Goal: Information Seeking & Learning: Get advice/opinions

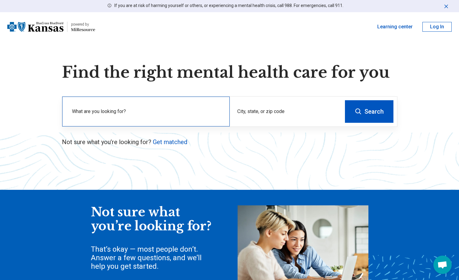
click at [168, 108] on div "What are you looking for?" at bounding box center [145, 112] width 167 height 30
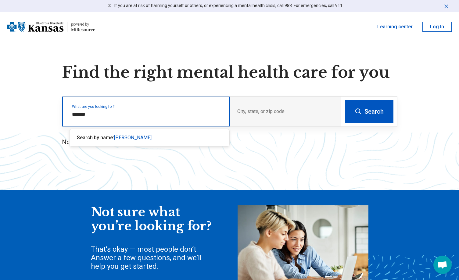
type input "********"
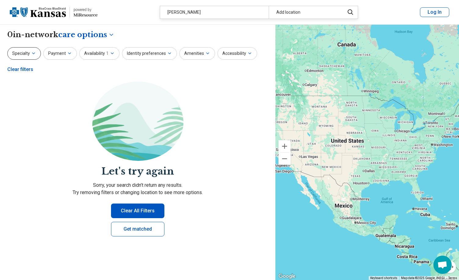
click at [26, 56] on button "Specialty" at bounding box center [24, 53] width 34 height 12
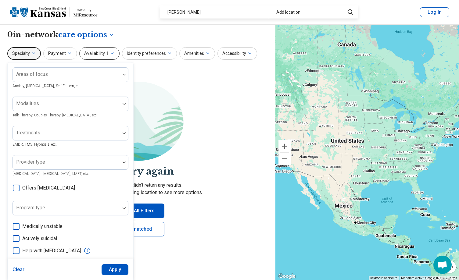
click at [110, 52] on icon "button" at bounding box center [112, 53] width 5 height 5
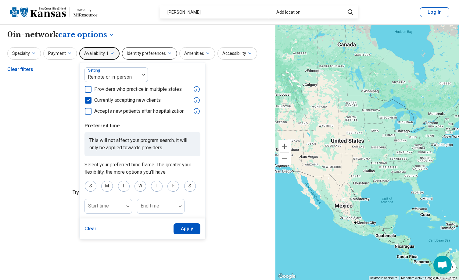
click at [141, 52] on button "Identity preferences" at bounding box center [149, 53] width 55 height 12
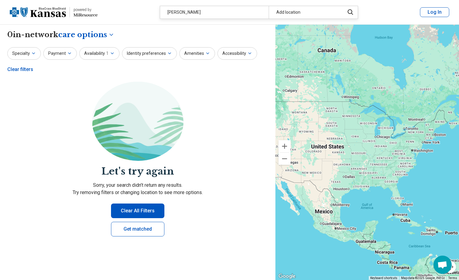
drag, startPoint x: 407, startPoint y: 153, endPoint x: 377, endPoint y: 164, distance: 32.0
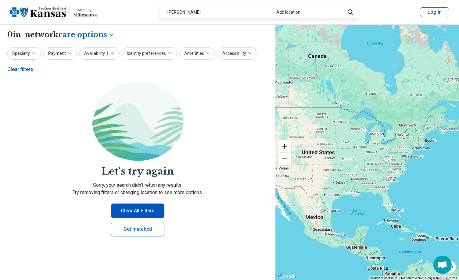
click at [287, 147] on button "Zoom in" at bounding box center [284, 146] width 12 height 12
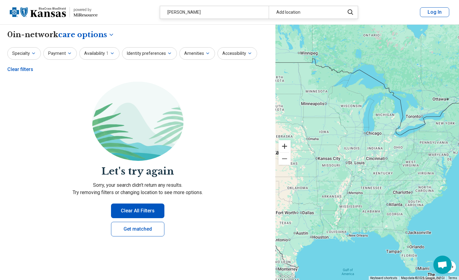
click at [287, 147] on button "Zoom in" at bounding box center [284, 146] width 12 height 12
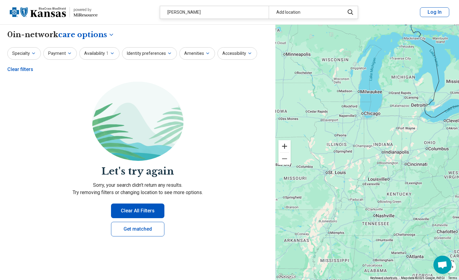
click at [287, 147] on button "Zoom in" at bounding box center [284, 146] width 12 height 12
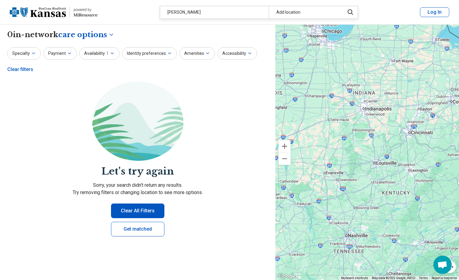
drag, startPoint x: 445, startPoint y: 234, endPoint x: 394, endPoint y: 170, distance: 81.7
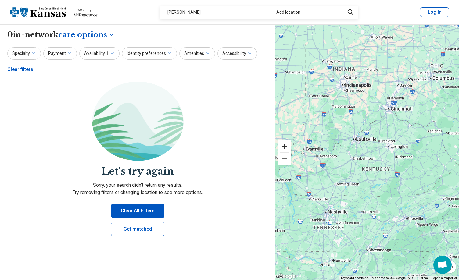
click at [286, 147] on button "Zoom in" at bounding box center [284, 146] width 12 height 12
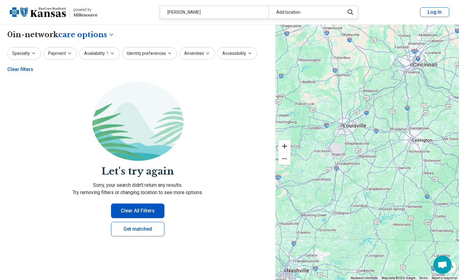
click at [288, 147] on button "Zoom in" at bounding box center [284, 146] width 12 height 12
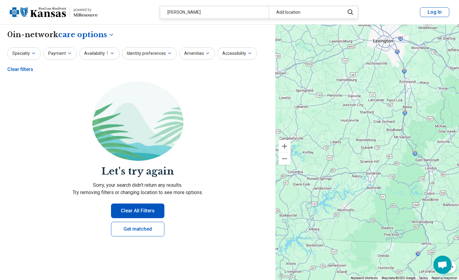
drag, startPoint x: 381, startPoint y: 225, endPoint x: 304, endPoint y: 129, distance: 122.6
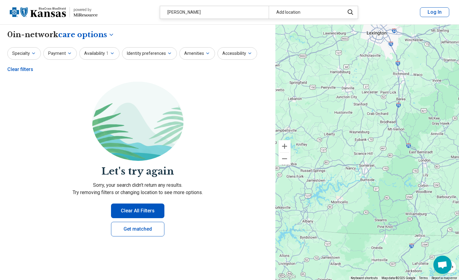
click at [401, 99] on div at bounding box center [366, 153] width 183 height 256
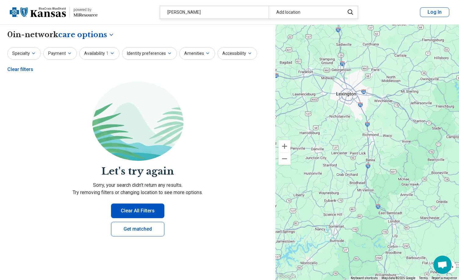
drag, startPoint x: 401, startPoint y: 99, endPoint x: 353, endPoint y: 164, distance: 80.6
click at [369, 164] on div at bounding box center [366, 153] width 183 height 256
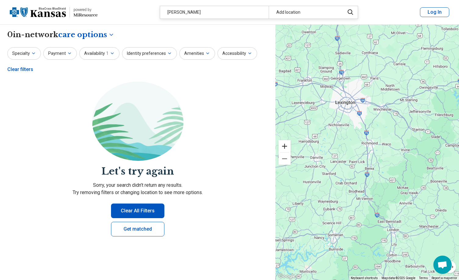
click at [283, 142] on button "Zoom in" at bounding box center [284, 146] width 12 height 12
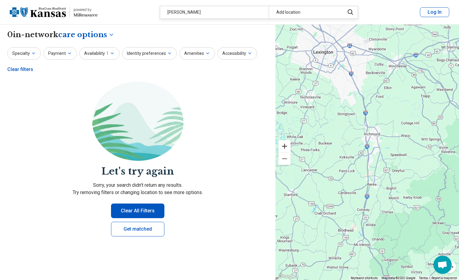
click at [284, 144] on button "Zoom in" at bounding box center [284, 146] width 12 height 12
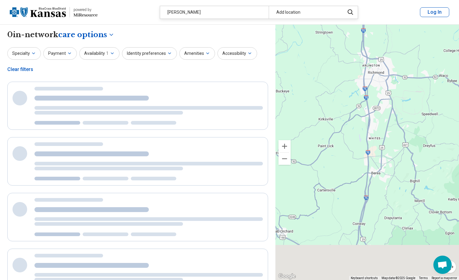
drag, startPoint x: 363, startPoint y: 213, endPoint x: 355, endPoint y: 141, distance: 71.8
click at [355, 141] on div at bounding box center [366, 153] width 183 height 256
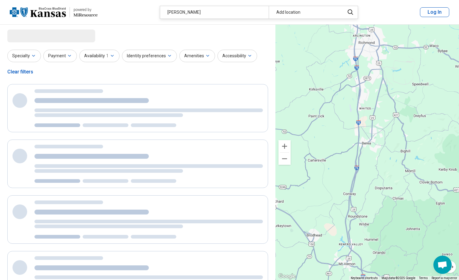
click at [365, 146] on div at bounding box center [366, 153] width 183 height 256
select select "***"
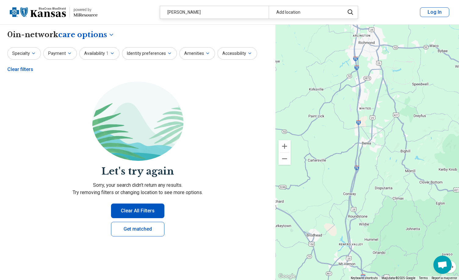
click at [139, 215] on button "Clear All Filters" at bounding box center [137, 211] width 53 height 15
click at [28, 70] on div "Clear filters" at bounding box center [20, 69] width 26 height 15
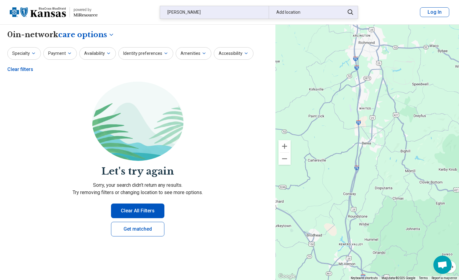
click at [300, 9] on div "Add location" at bounding box center [304, 12] width 72 height 12
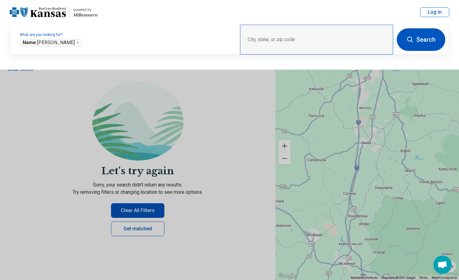
click at [303, 38] on div "City, state, or zip code" at bounding box center [316, 40] width 153 height 30
click at [264, 41] on div "City, state, or zip code" at bounding box center [316, 40] width 153 height 30
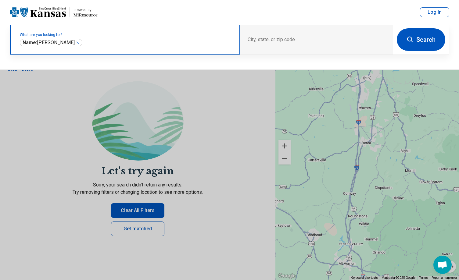
click at [76, 42] on icon "Remove" at bounding box center [78, 43] width 4 height 4
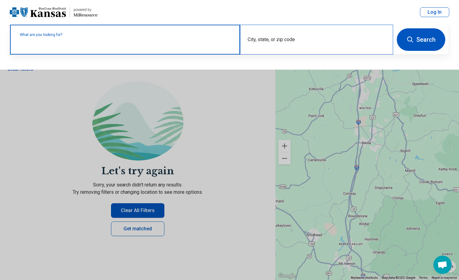
click at [308, 39] on div "City, state, or zip code" at bounding box center [316, 40] width 153 height 30
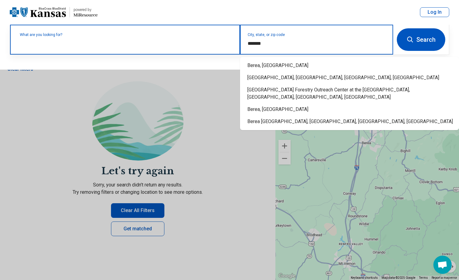
type input "********"
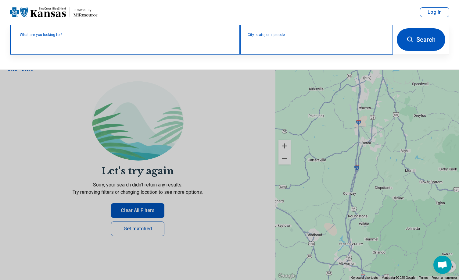
click at [275, 40] on input "City, state, or zip code" at bounding box center [316, 43] width 138 height 7
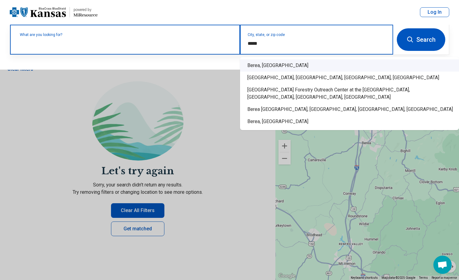
click at [265, 64] on div "Berea, [GEOGRAPHIC_DATA]" at bounding box center [349, 65] width 219 height 12
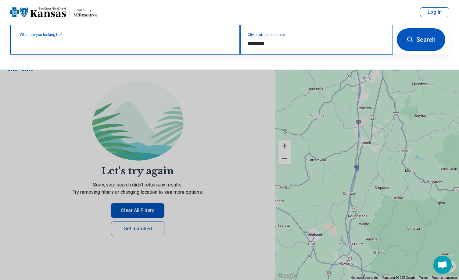
type input "*********"
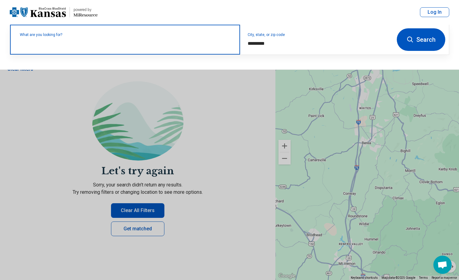
click at [429, 44] on button "Search" at bounding box center [420, 39] width 48 height 23
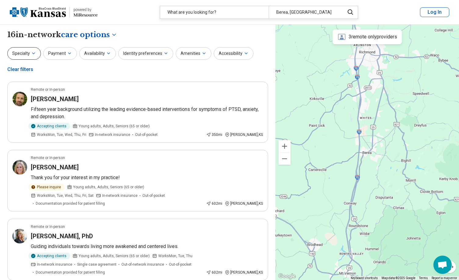
click at [30, 57] on button "Specialty" at bounding box center [24, 53] width 34 height 12
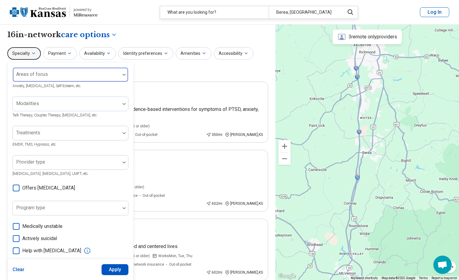
click at [54, 78] on div at bounding box center [66, 77] width 102 height 9
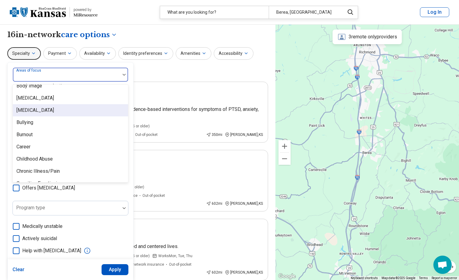
scroll to position [305, 0]
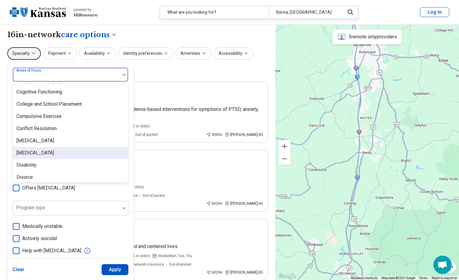
click at [87, 156] on div "[MEDICAL_DATA]" at bounding box center [70, 153] width 115 height 12
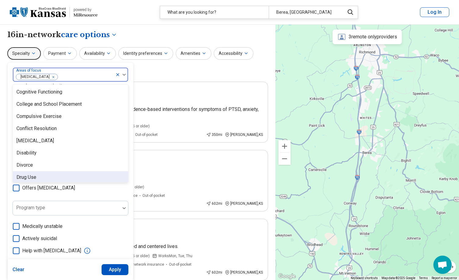
click at [117, 267] on button "Apply" at bounding box center [114, 269] width 27 height 11
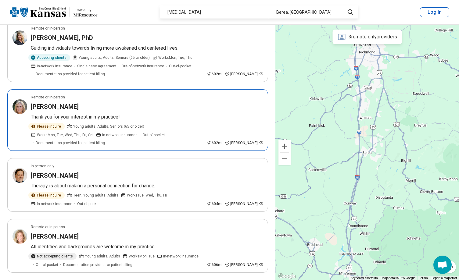
scroll to position [8, 0]
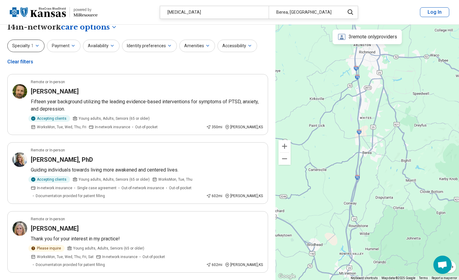
click at [35, 47] on icon "button" at bounding box center [37, 45] width 5 height 5
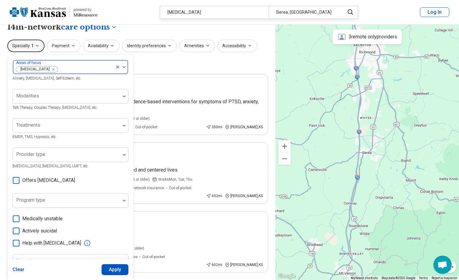
click at [50, 68] on icon "Remove [object Object]" at bounding box center [52, 69] width 4 height 4
click at [173, 63] on div "Specialty 1 Areas of focus Anxiety, [MEDICAL_DATA], Self-Esteem, etc. Modalitie…" at bounding box center [137, 55] width 261 height 30
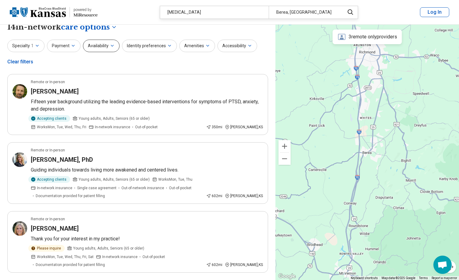
click at [110, 46] on icon "button" at bounding box center [112, 45] width 5 height 5
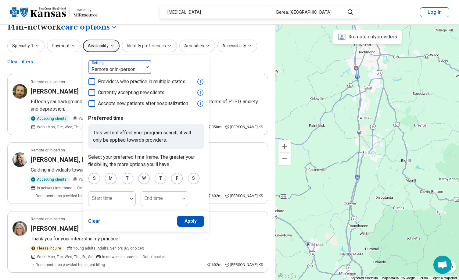
click at [141, 71] on div "Remote or in-person" at bounding box center [115, 66] width 55 height 13
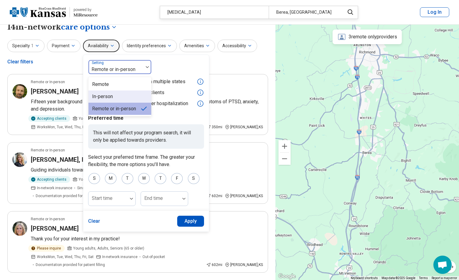
click at [128, 96] on div "In-person" at bounding box center [119, 97] width 63 height 12
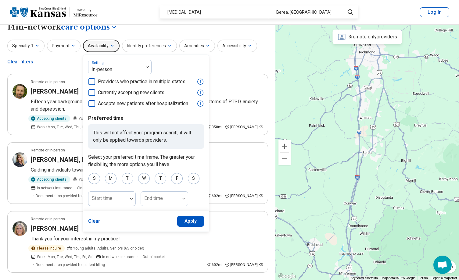
click at [197, 224] on button "Apply" at bounding box center [190, 221] width 27 height 11
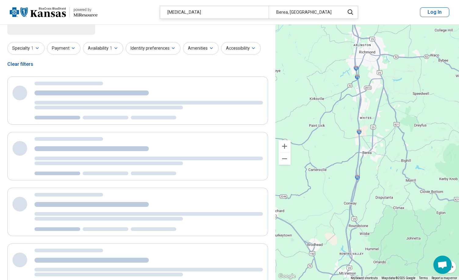
scroll to position [0, 0]
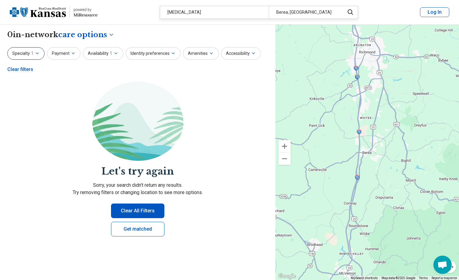
click at [36, 52] on icon "button" at bounding box center [37, 53] width 5 height 5
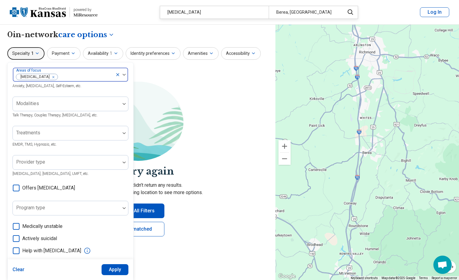
click at [50, 77] on icon "Remove [object Object]" at bounding box center [52, 77] width 4 height 4
click at [191, 90] on section "Let's try again Sorry, your search didn’t return any results. Try removing filt…" at bounding box center [137, 164] width 261 height 165
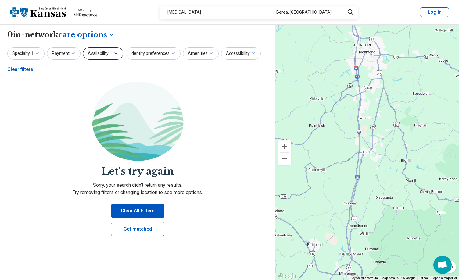
click at [110, 54] on span "1" at bounding box center [111, 53] width 2 height 6
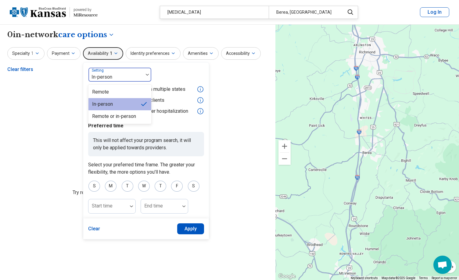
click at [147, 71] on div at bounding box center [147, 75] width 8 height 14
click at [129, 115] on div "Remote or in-person" at bounding box center [114, 116] width 44 height 7
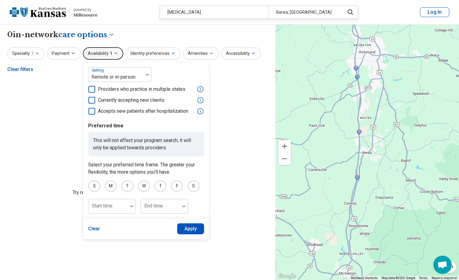
click at [201, 228] on button "Apply" at bounding box center [190, 228] width 27 height 11
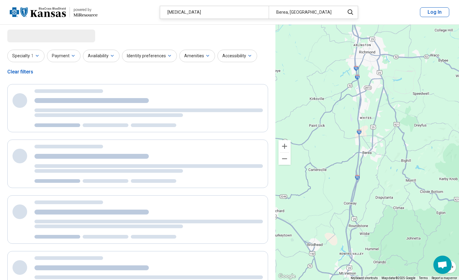
select select "***"
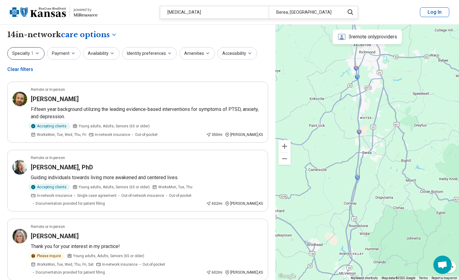
click at [38, 52] on icon "button" at bounding box center [37, 53] width 5 height 5
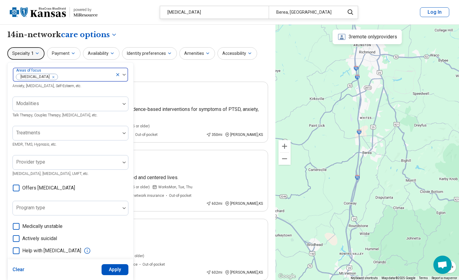
click at [48, 76] on div "Remove [object Object]" at bounding box center [51, 76] width 7 height 7
click at [106, 271] on button "Apply" at bounding box center [114, 269] width 27 height 11
